Goal: Information Seeking & Learning: Find specific fact

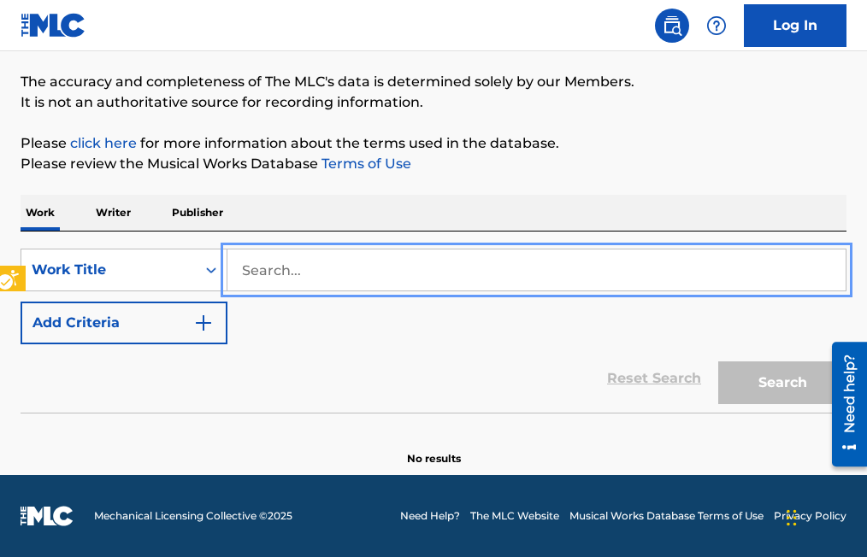
click at [239, 268] on input "Search..." at bounding box center [536, 270] width 618 height 41
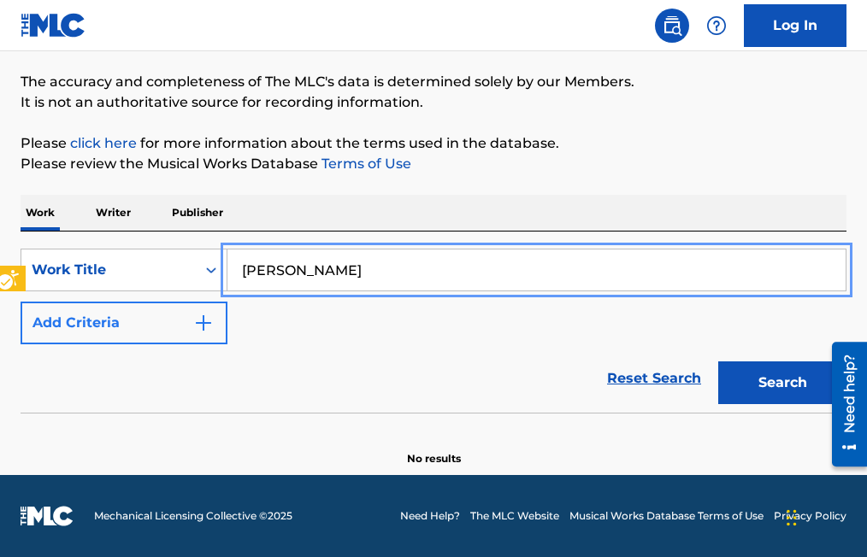
type input "[PERSON_NAME]"
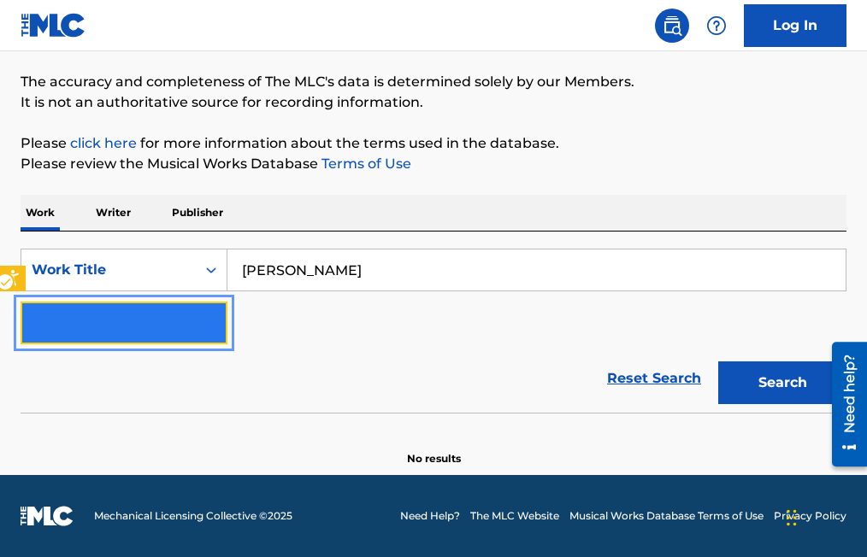
click at [199, 324] on img "Search Form" at bounding box center [203, 323] width 21 height 21
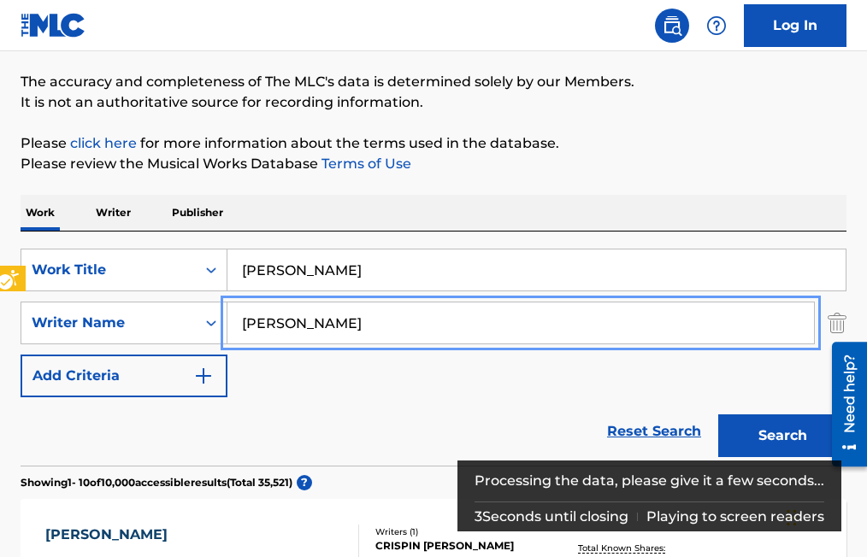
click at [21, 355] on button "Add Criteria" at bounding box center [124, 376] width 207 height 43
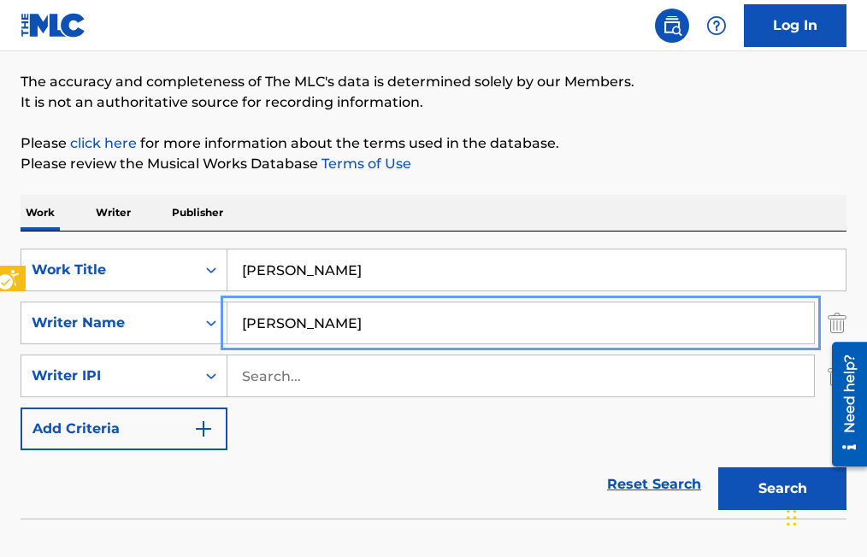
scroll to position [209, 0]
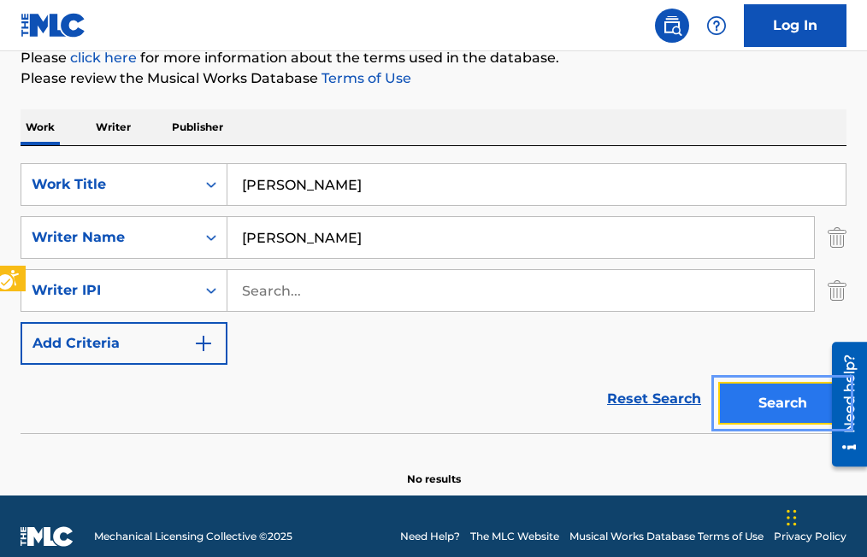
click at [787, 409] on button "Search" at bounding box center [782, 403] width 128 height 43
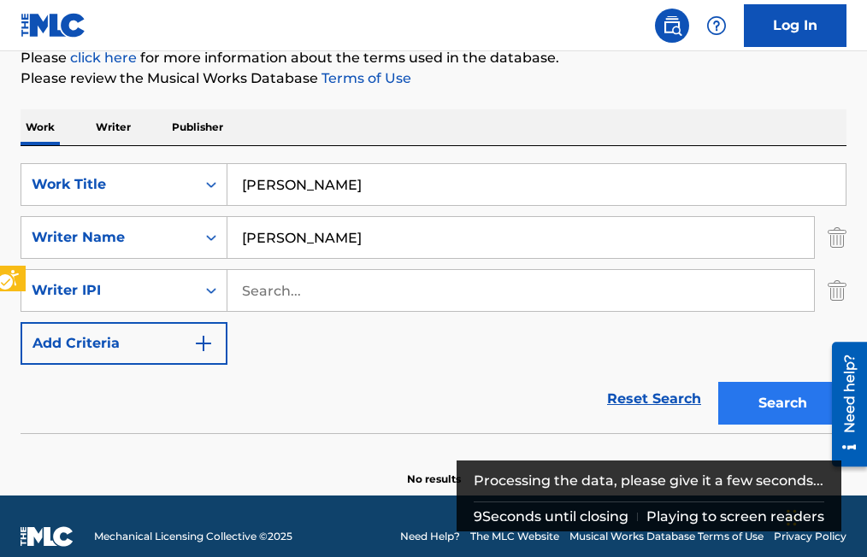
scroll to position [229, 0]
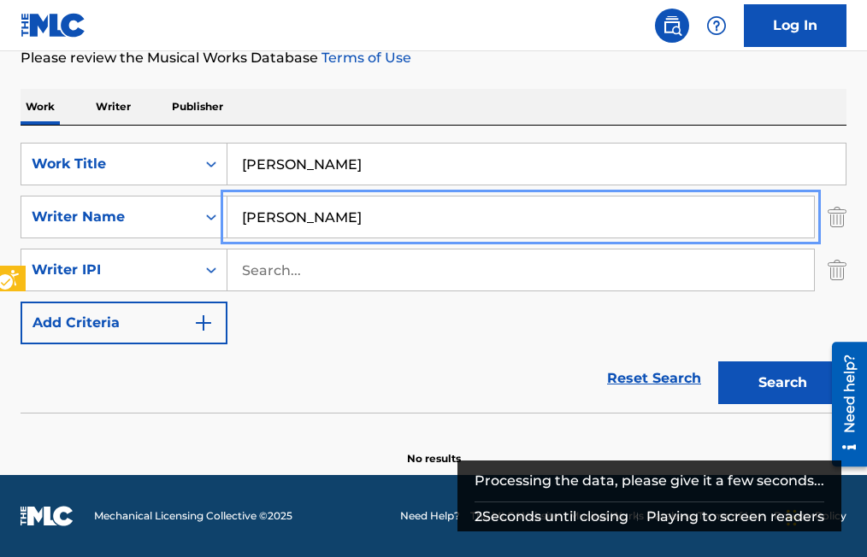
click at [348, 212] on input "[PERSON_NAME]" at bounding box center [520, 217] width 586 height 41
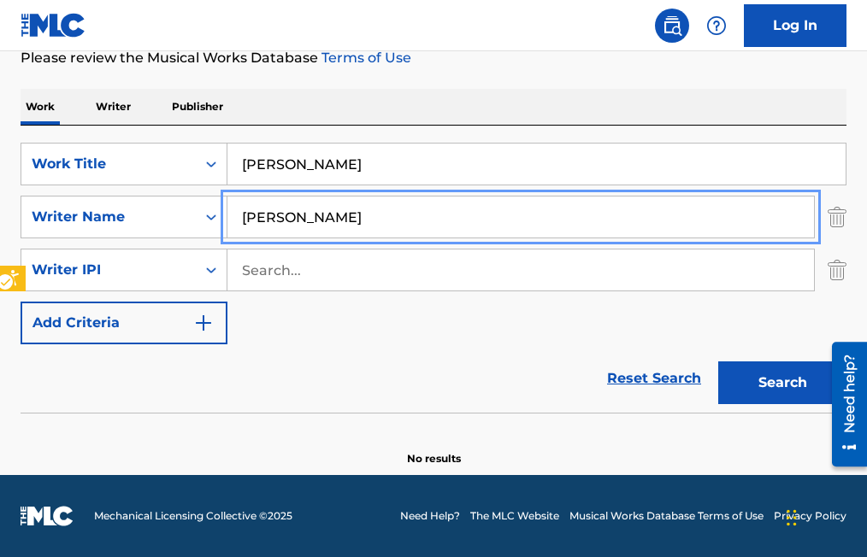
type input "[PERSON_NAME]"
click at [21, 302] on button "Add Criteria" at bounding box center [124, 323] width 207 height 43
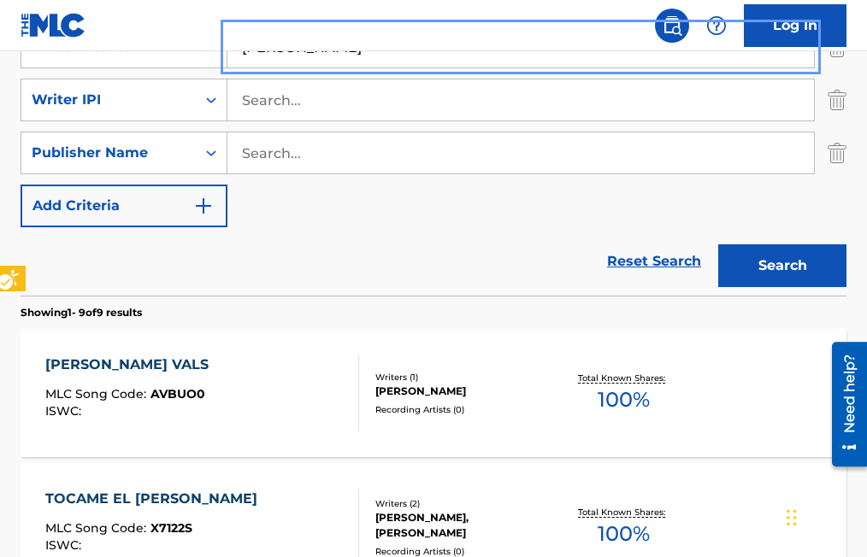
scroll to position [400, 0]
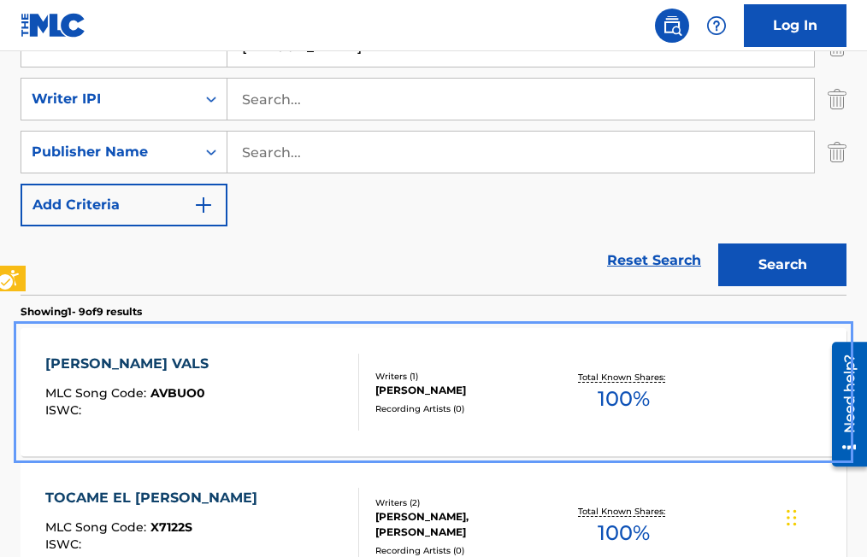
click at [177, 392] on span "AVBUO0" at bounding box center [177, 393] width 55 height 15
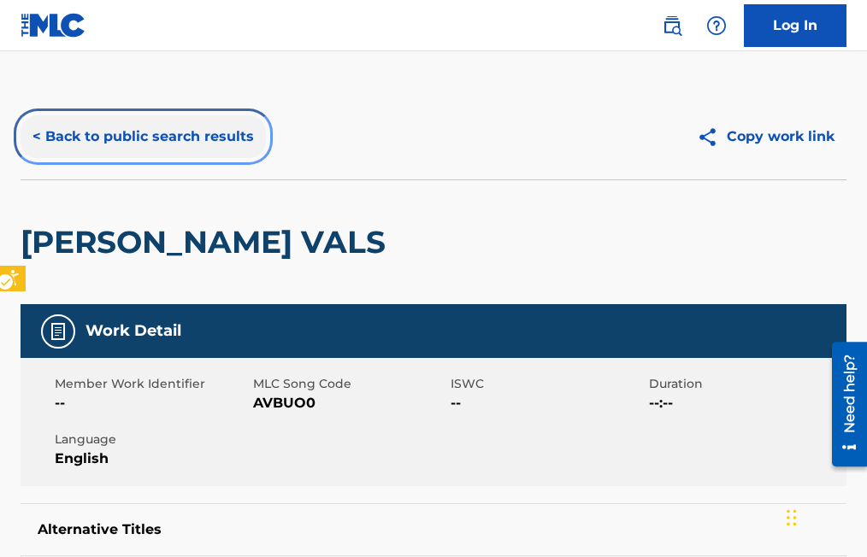
click at [34, 134] on button "< Back to public search results" at bounding box center [143, 136] width 245 height 43
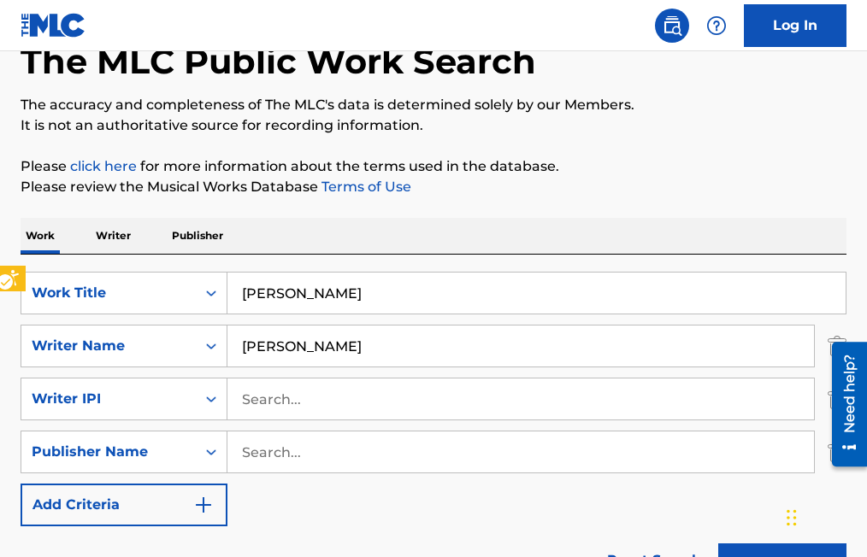
scroll to position [5, 0]
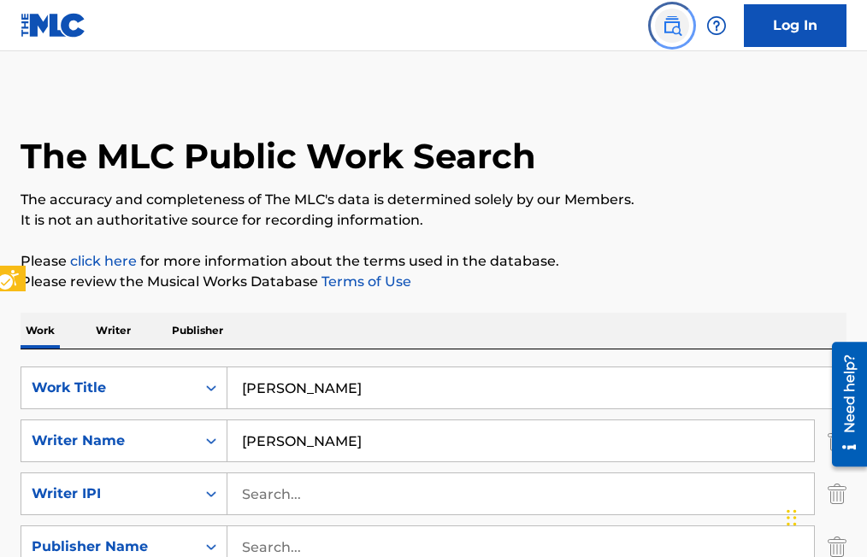
click at [671, 21] on img "Page Menu" at bounding box center [672, 25] width 21 height 21
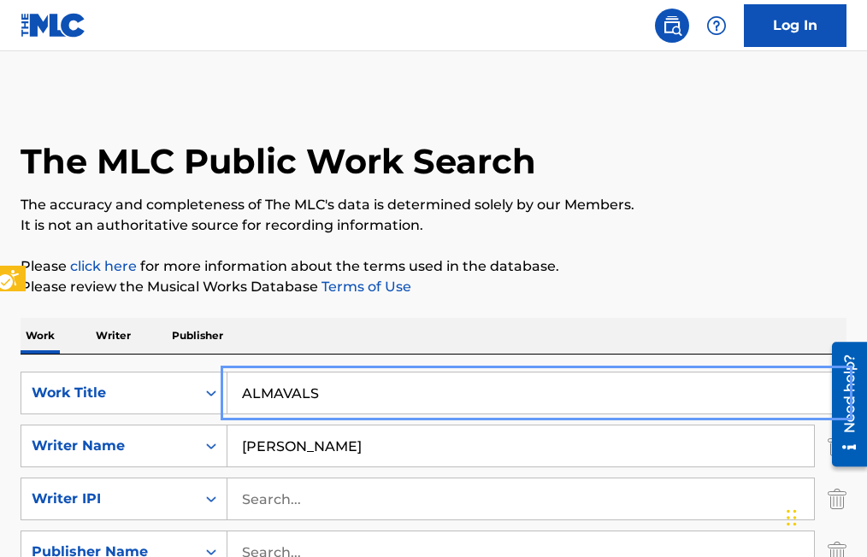
click at [280, 391] on input "ALMAVALS" at bounding box center [536, 393] width 618 height 41
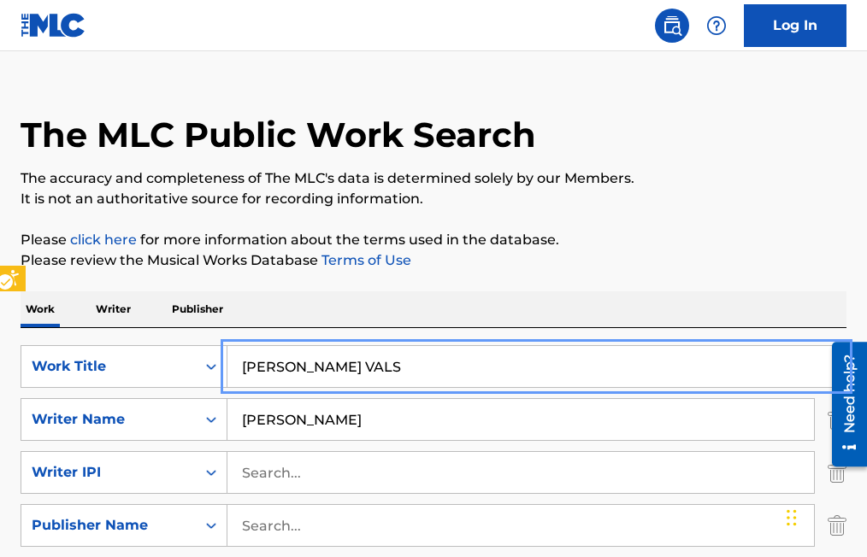
scroll to position [26, 0]
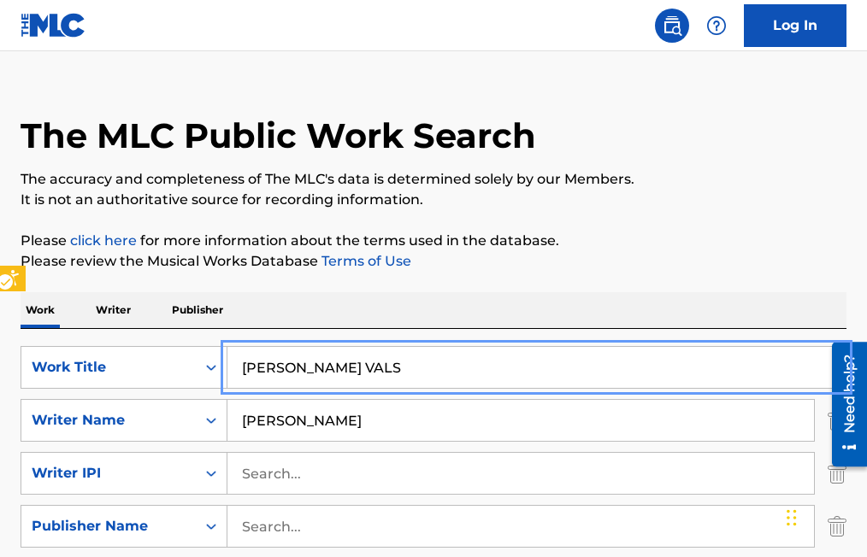
click at [822, 371] on div at bounding box center [843, 404] width 48 height 138
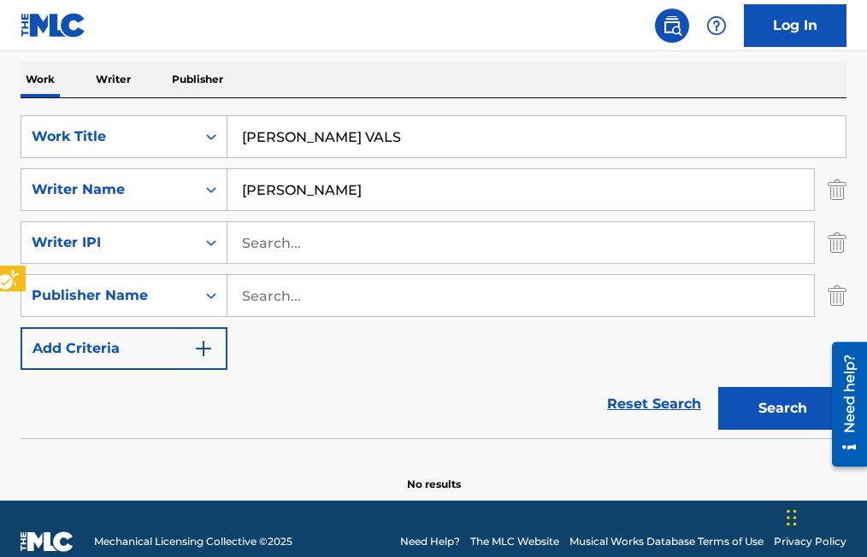
scroll to position [282, 0]
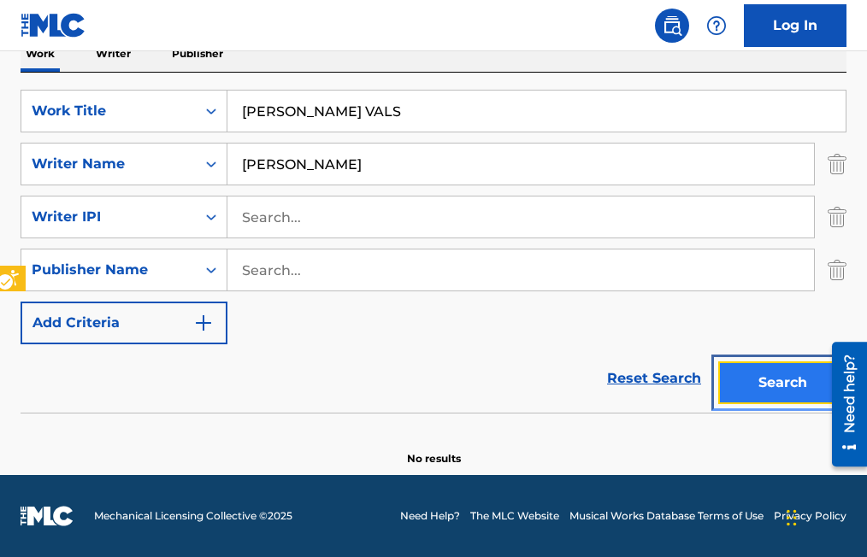
click at [800, 384] on button "Search" at bounding box center [782, 383] width 128 height 43
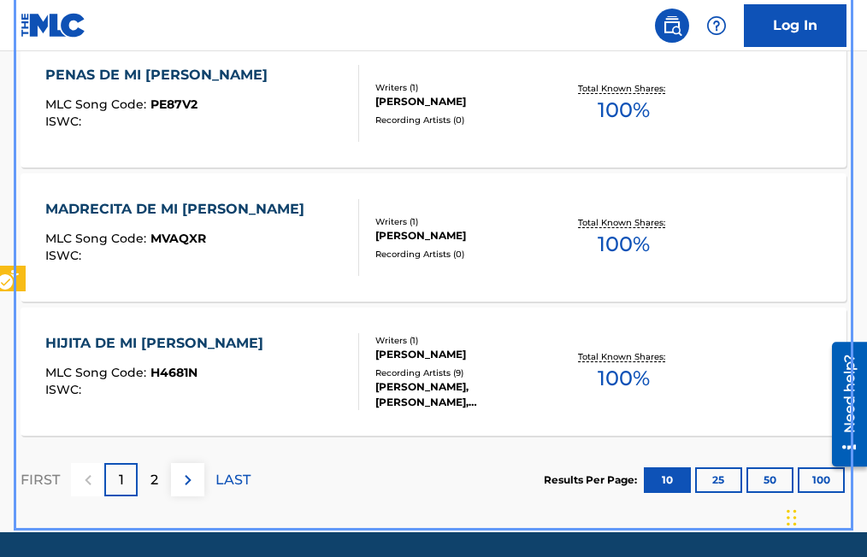
scroll to position [1637, 0]
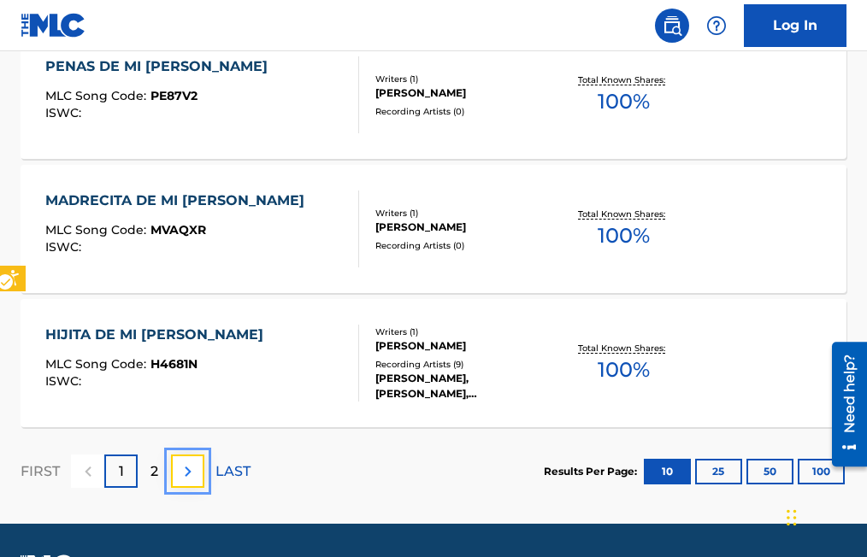
click at [187, 469] on img at bounding box center [188, 472] width 21 height 21
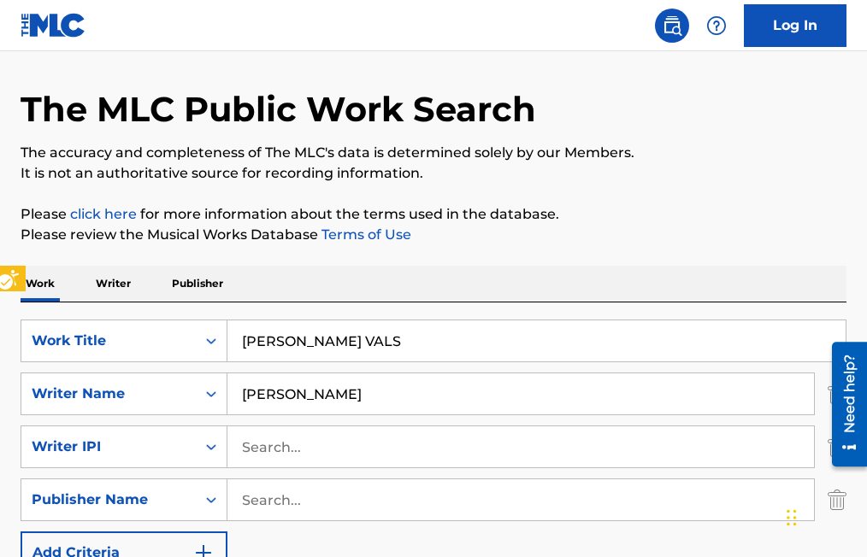
scroll to position [50, 0]
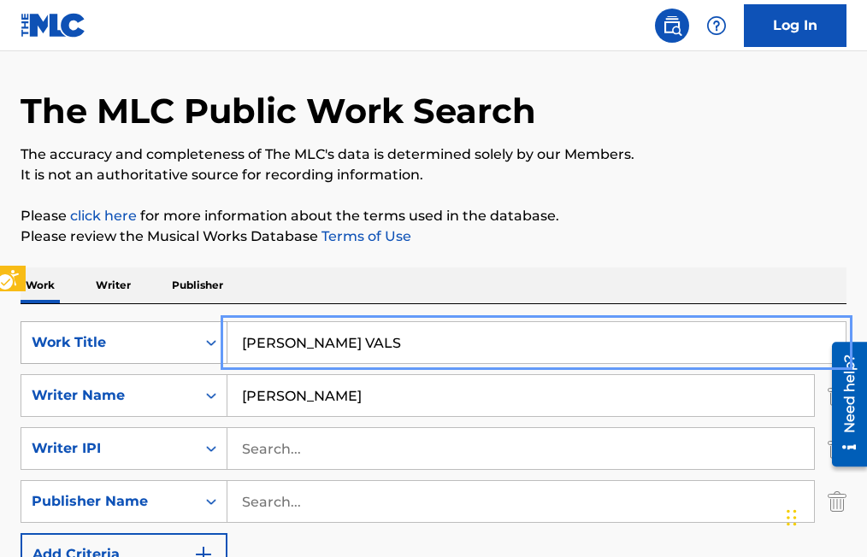
drag, startPoint x: 379, startPoint y: 340, endPoint x: 195, endPoint y: 338, distance: 183.8
click at [195, 338] on div "SearchWithCriteria1c29cce8-25c2-4794-8c39-1e495a9be0a9 Work Title [PERSON_NAME]…" at bounding box center [434, 342] width 826 height 43
type input "CON LLANTO AMARGO"
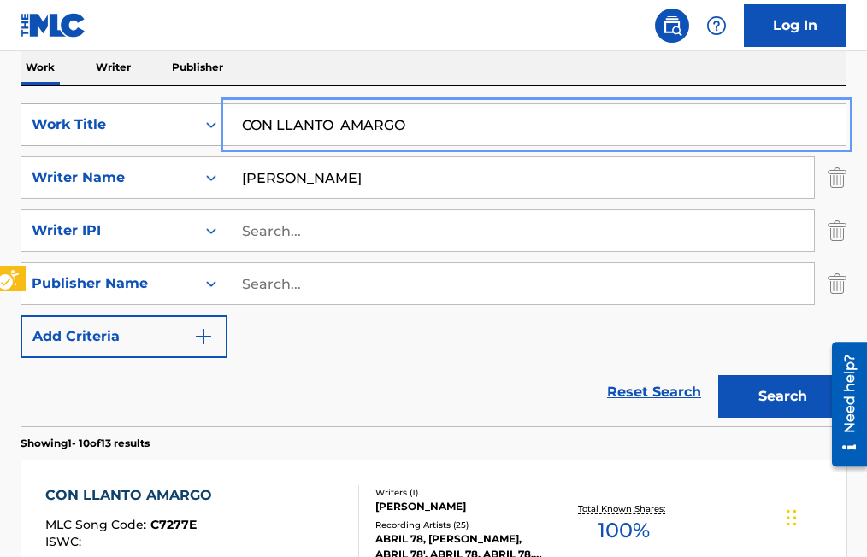
scroll to position [392, 0]
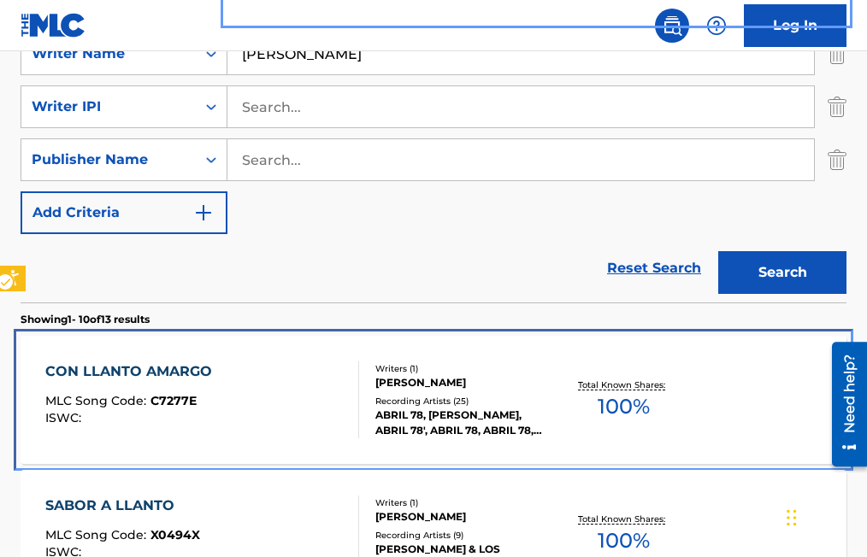
click at [184, 395] on span "C7277E" at bounding box center [173, 400] width 46 height 15
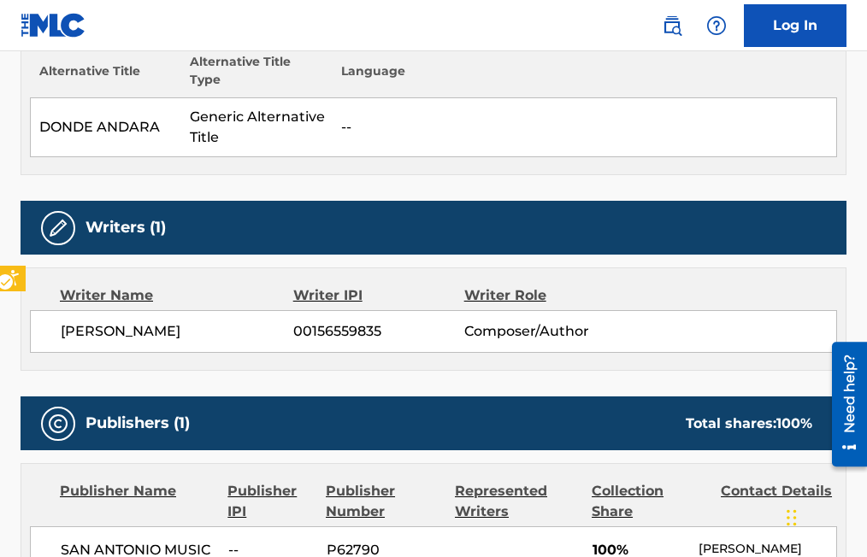
scroll to position [513, 0]
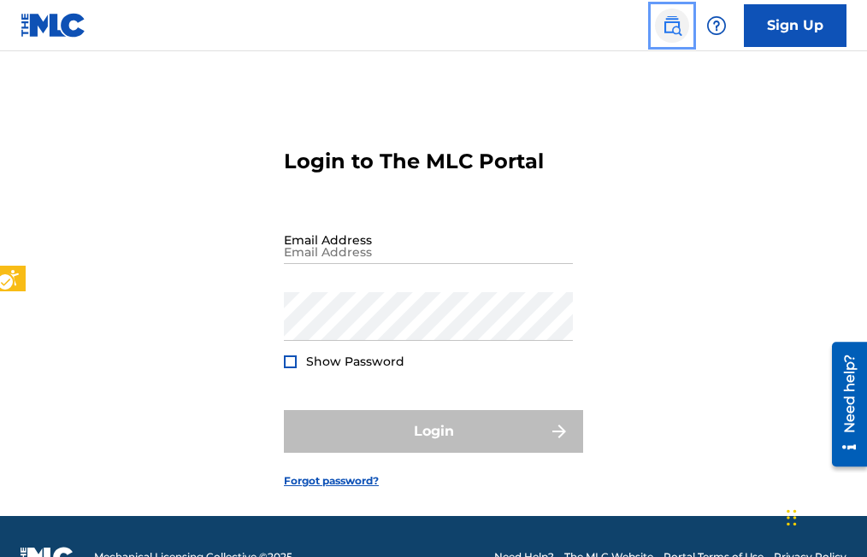
click at [680, 30] on img "Page Menu" at bounding box center [672, 25] width 21 height 21
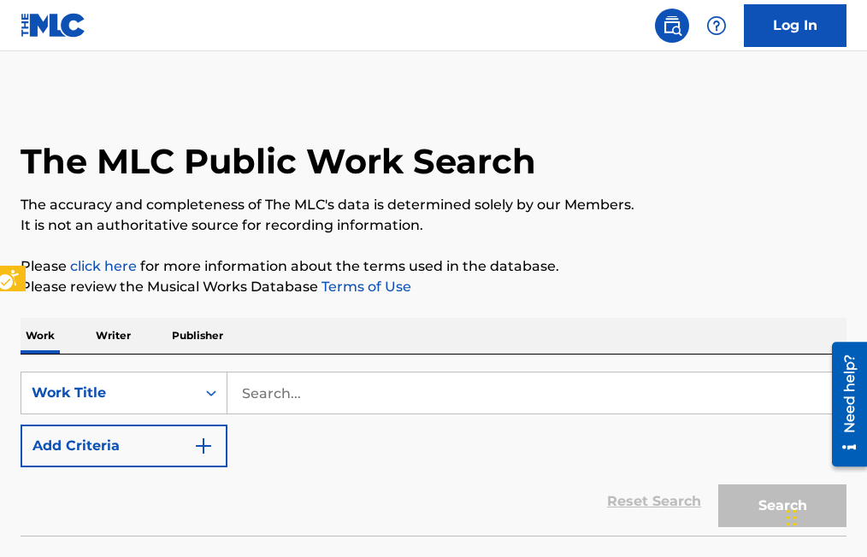
scroll to position [41, 0]
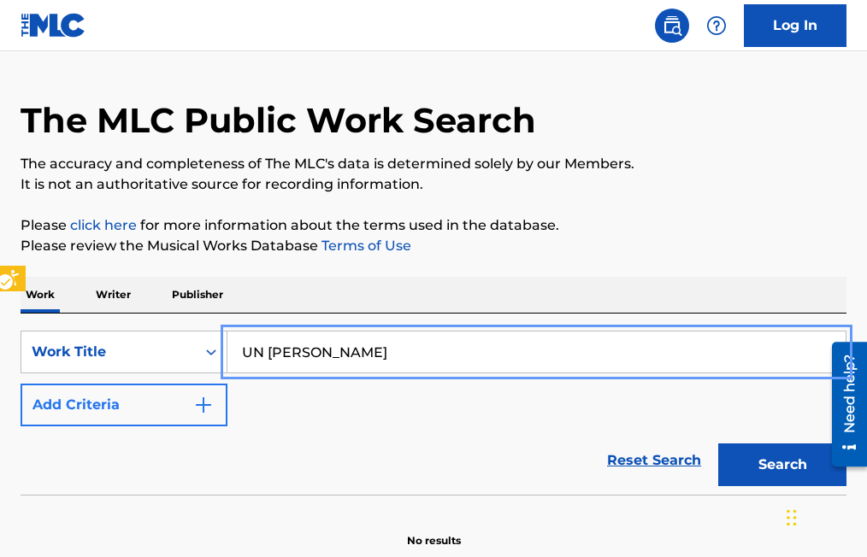
type input "UN CORAZON DE MADERA"
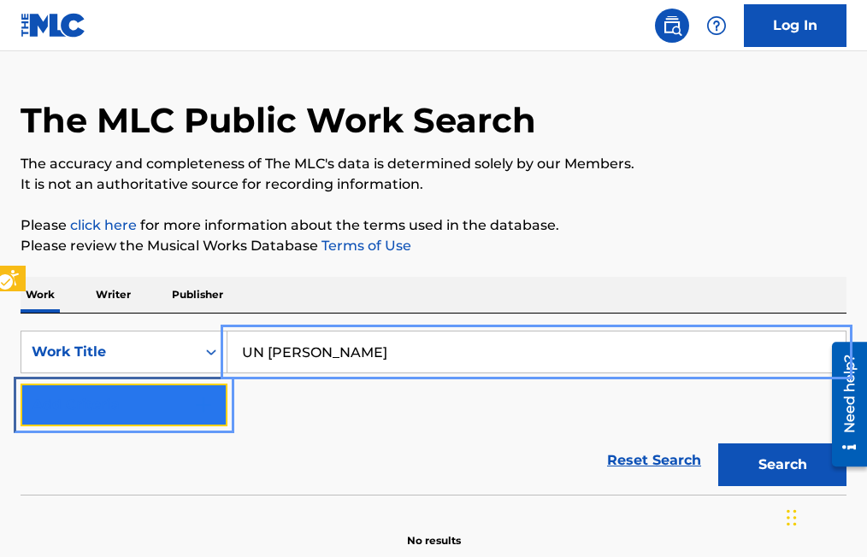
click at [217, 402] on button "Add Criteria" at bounding box center [124, 405] width 207 height 43
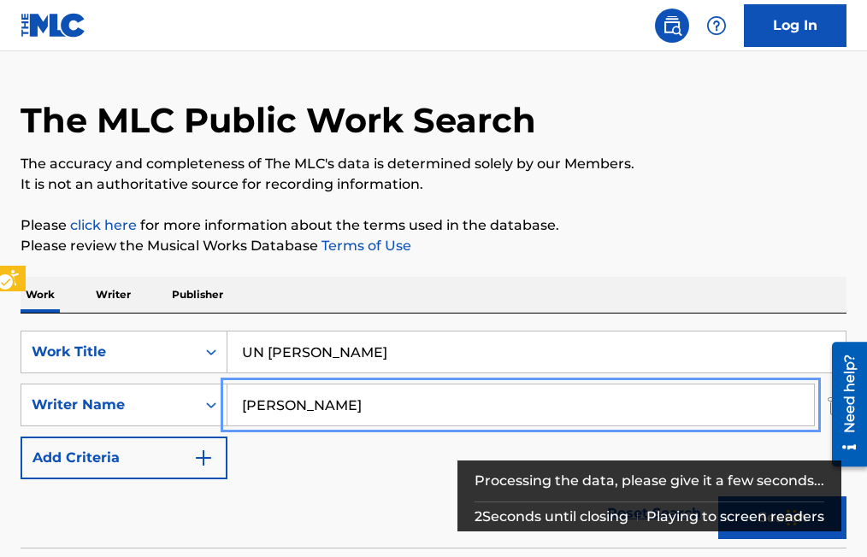
type input "[PERSON_NAME]"
click at [21, 437] on button "Add Criteria" at bounding box center [124, 458] width 207 height 43
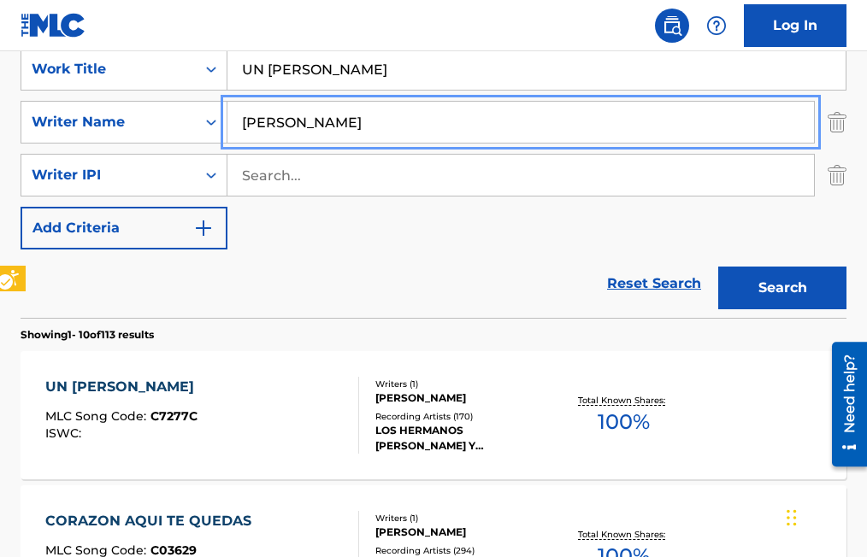
scroll to position [383, 0]
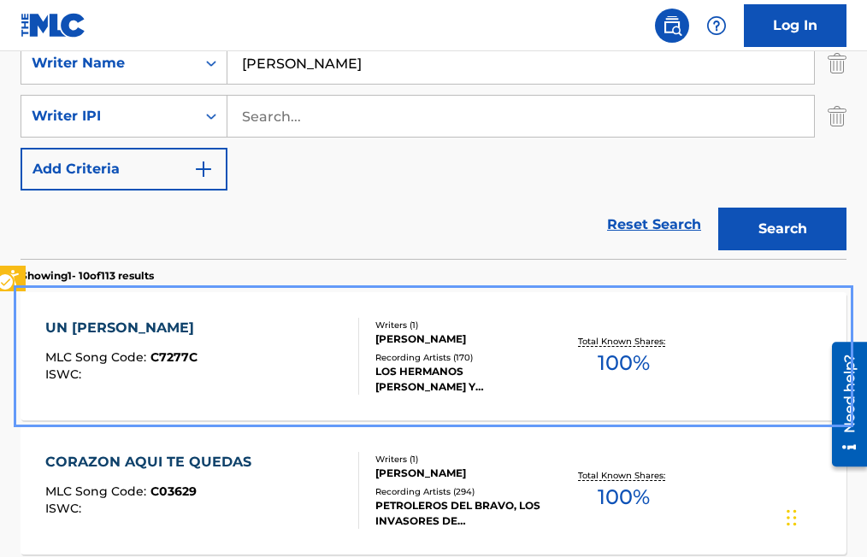
click at [180, 354] on span "C7277C" at bounding box center [173, 357] width 47 height 15
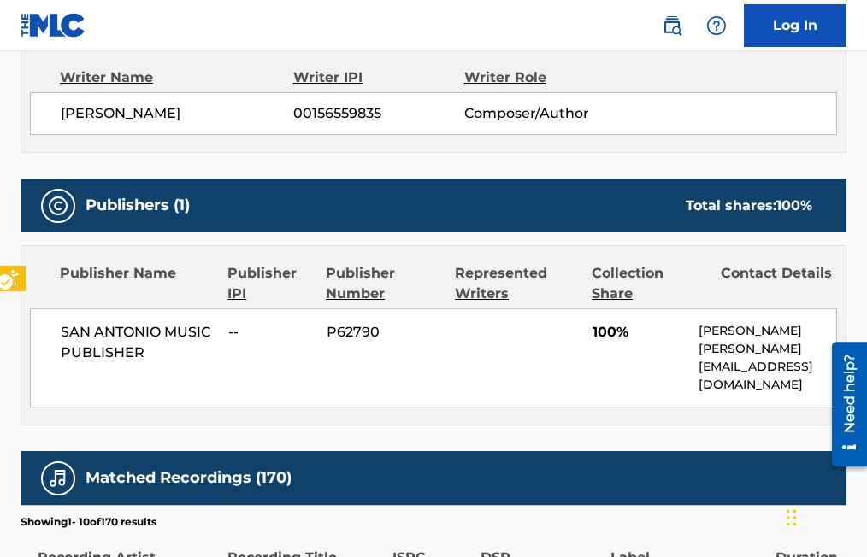
scroll to position [769, 0]
